Goal: Find specific page/section: Find specific page/section

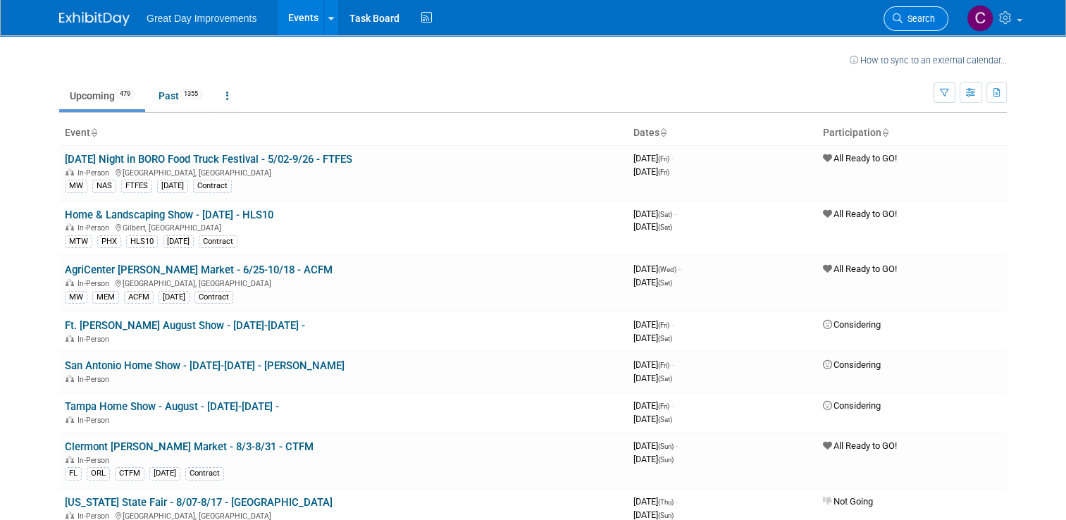
click at [903, 18] on icon at bounding box center [898, 18] width 10 height 10
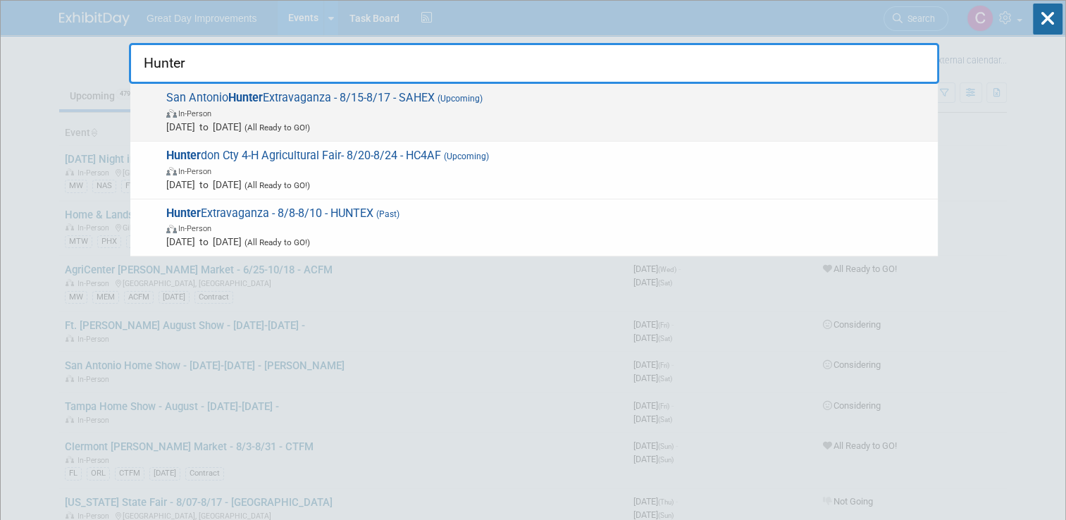
type input "Hunter"
click at [258, 106] on span "In-Person" at bounding box center [548, 113] width 765 height 14
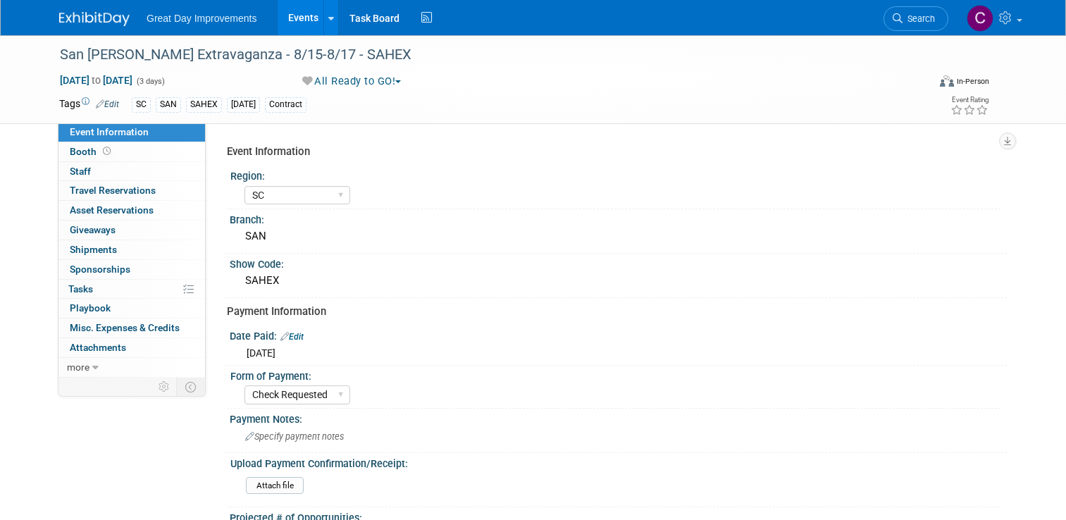
select select "SC"
select select "Check Requested"
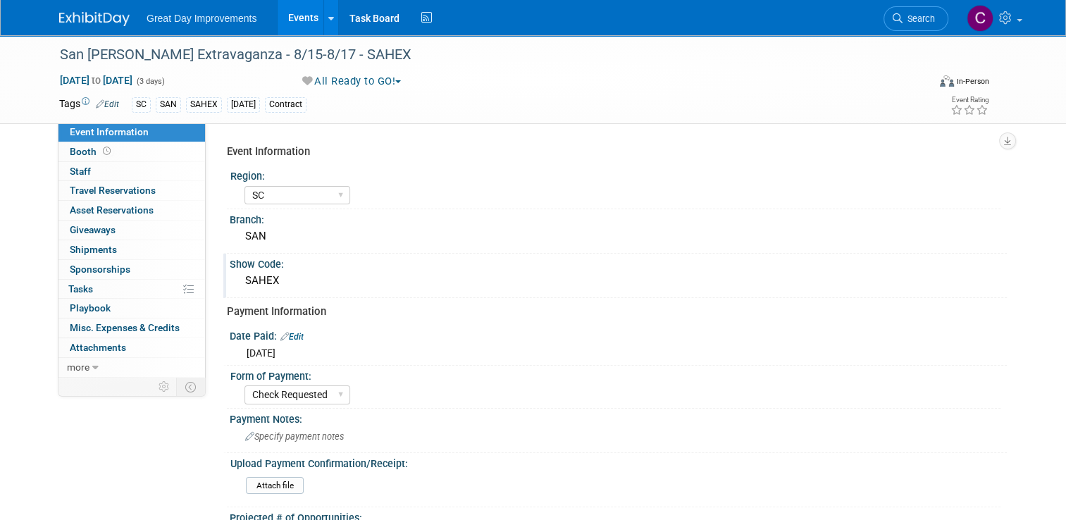
scroll to position [70, 0]
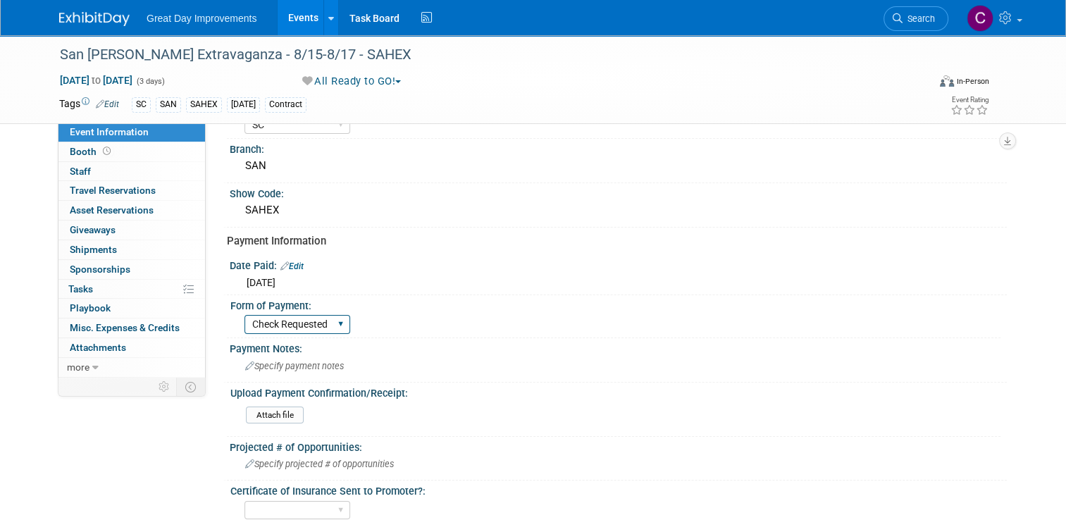
click at [330, 323] on select "Paid via CC Check Requested Pay at the Gate Other" at bounding box center [298, 324] width 106 height 19
click at [338, 278] on div "[DATE]" at bounding box center [618, 281] width 756 height 18
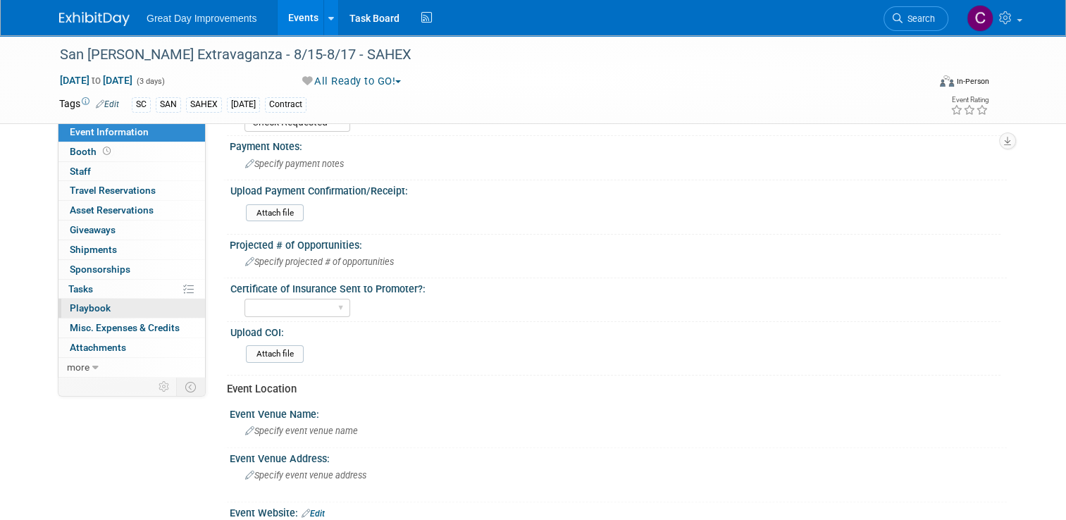
scroll to position [282, 0]
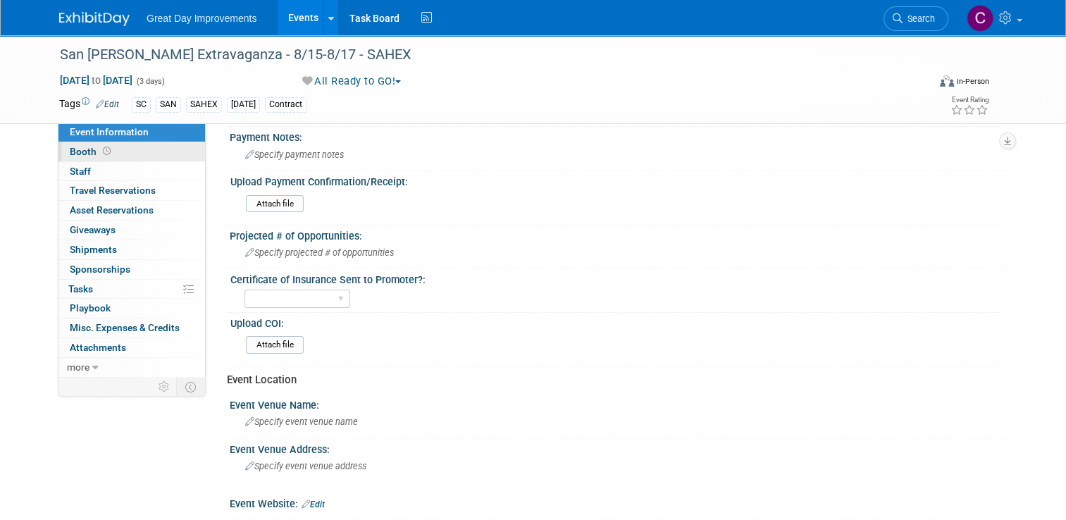
click at [70, 155] on span "Booth" at bounding box center [92, 151] width 44 height 11
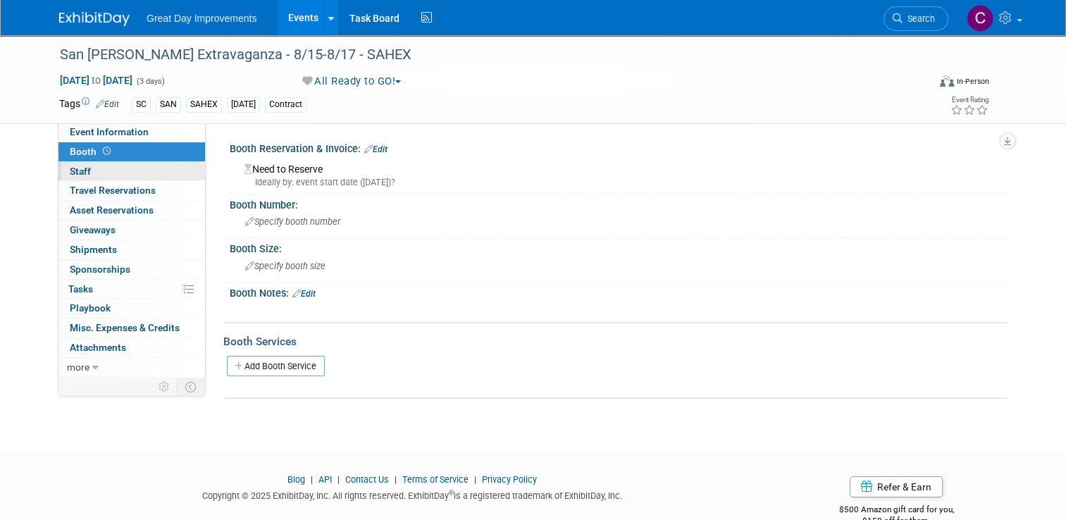
click at [75, 171] on span "Staff 0" at bounding box center [80, 171] width 21 height 11
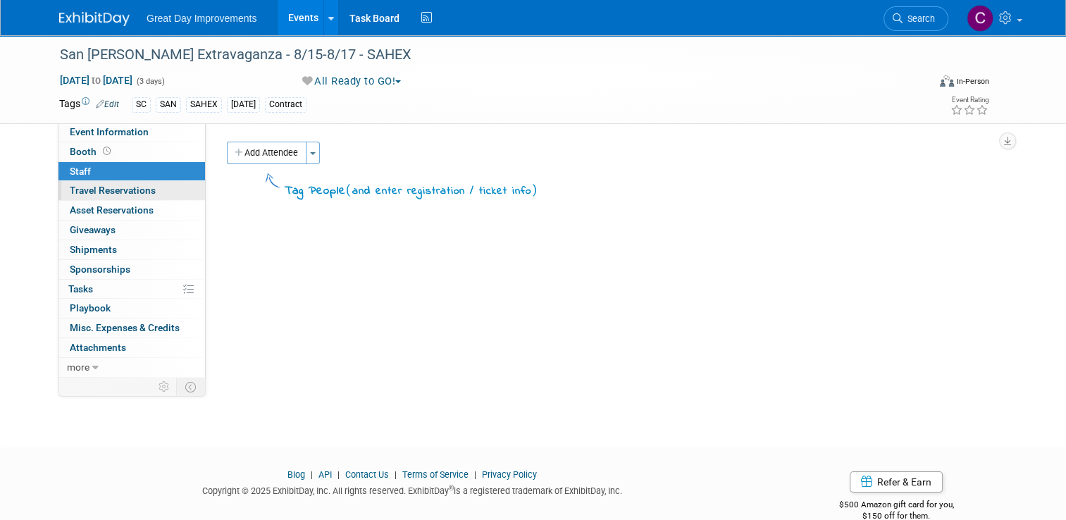
click at [81, 190] on span "Travel Reservations 0" at bounding box center [113, 190] width 86 height 11
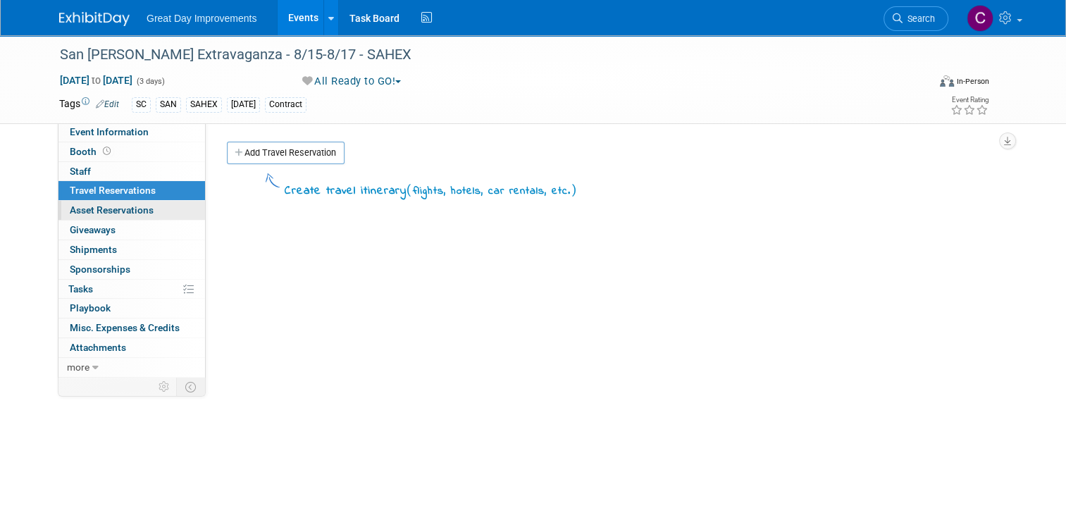
click at [85, 210] on span "Asset Reservations 0" at bounding box center [112, 209] width 84 height 11
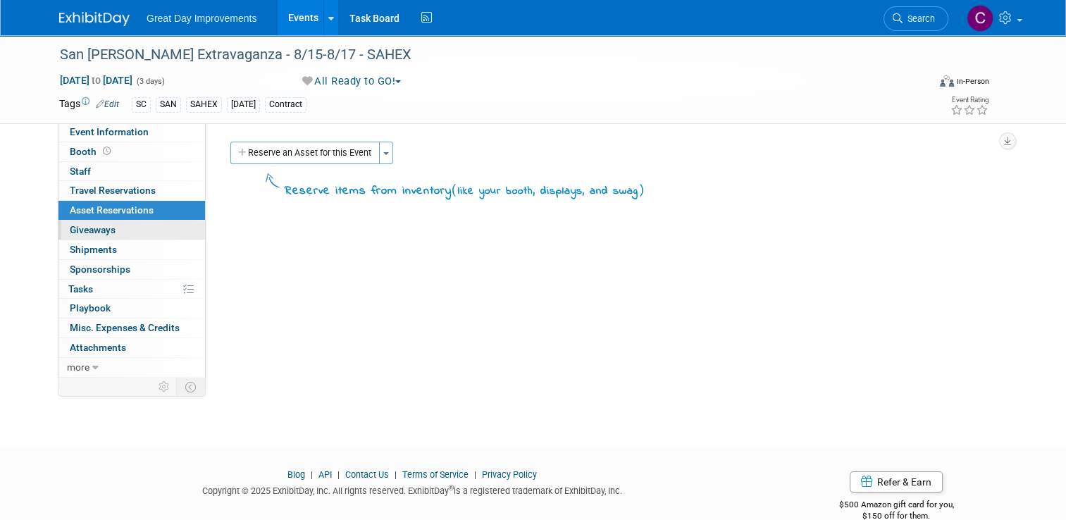
click at [87, 228] on span "Giveaways 0" at bounding box center [93, 229] width 46 height 11
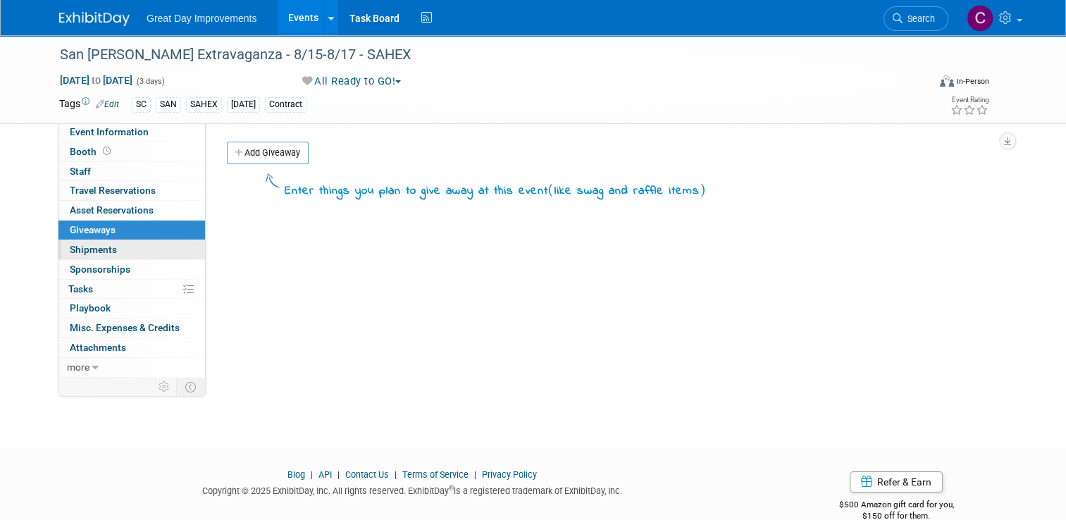
click at [87, 247] on span "Shipments 0" at bounding box center [93, 249] width 47 height 11
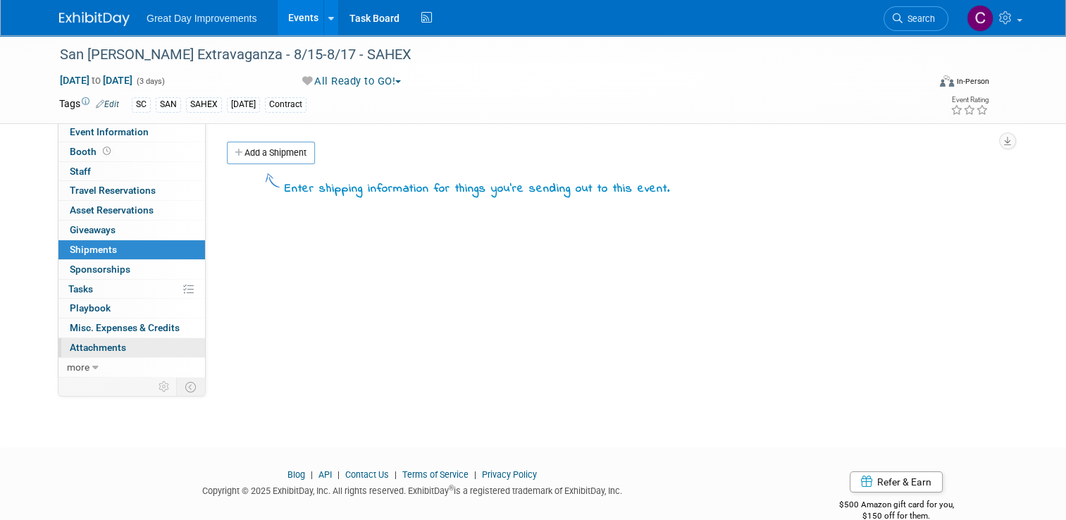
click at [90, 347] on span "Attachments 0" at bounding box center [98, 347] width 56 height 11
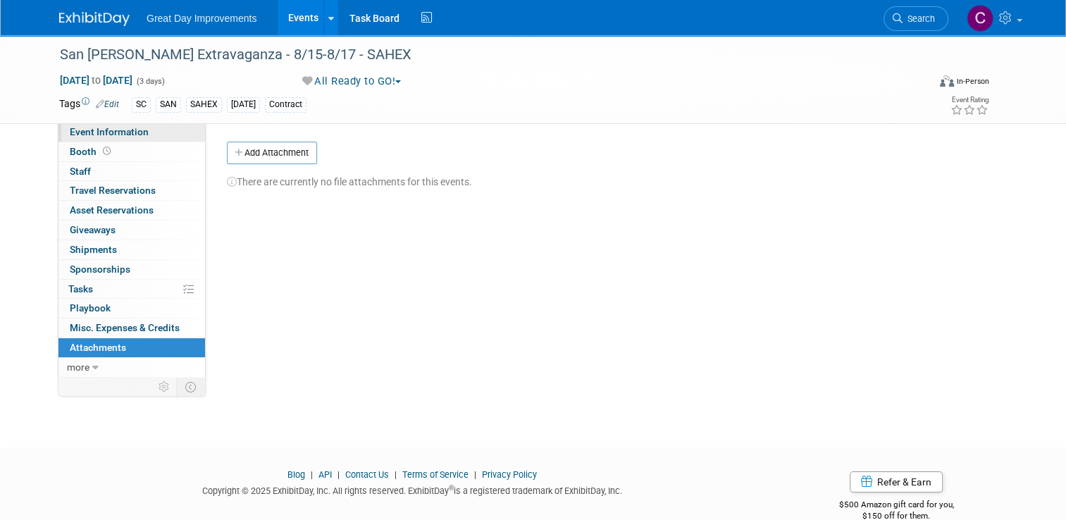
click at [71, 136] on span "Event Information" at bounding box center [109, 131] width 79 height 11
select select "SC"
select select "Check Requested"
